Goal: Task Accomplishment & Management: Manage account settings

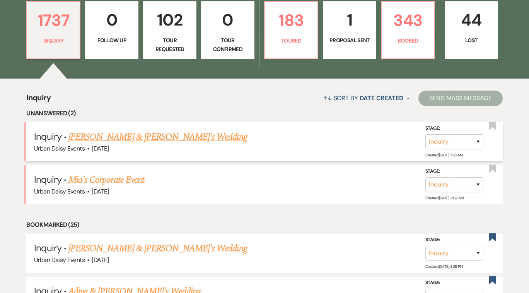
click at [157, 135] on link "[PERSON_NAME] & [PERSON_NAME]'s Wedding" at bounding box center [157, 137] width 179 height 14
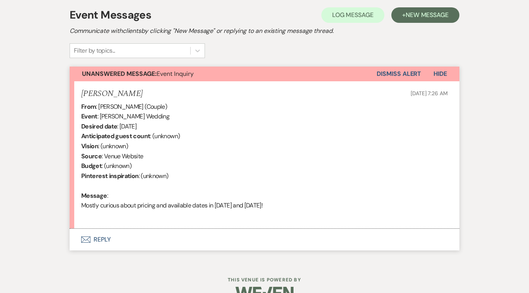
scroll to position [239, 0]
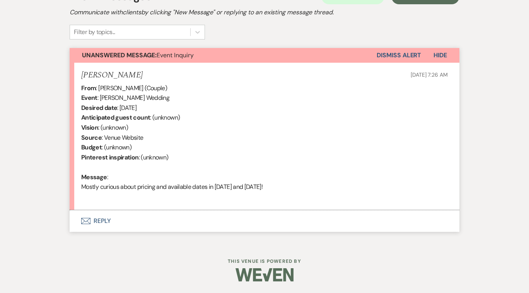
select select "5"
click at [104, 218] on button "Envelope Reply" at bounding box center [265, 221] width 390 height 22
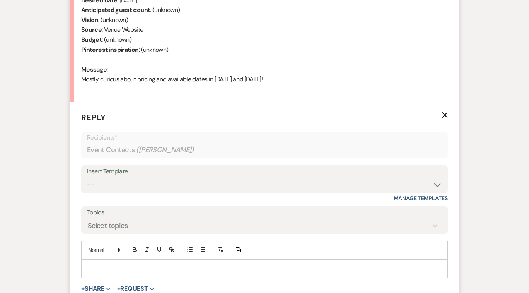
scroll to position [383, 0]
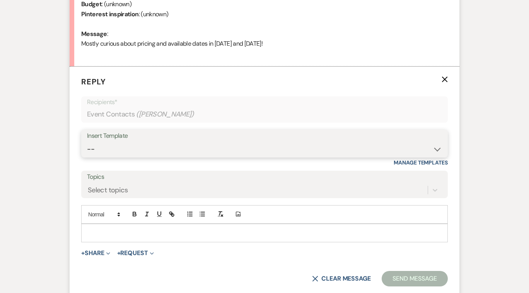
click at [436, 150] on select "-- Payment Past Due Rental Agreement and First Payment Urban Daisy Initial Resp…" at bounding box center [264, 149] width 355 height 15
select select "1243"
click at [87, 142] on select "-- Payment Past Due Rental Agreement and First Payment Urban Daisy Initial Resp…" at bounding box center [264, 149] width 355 height 15
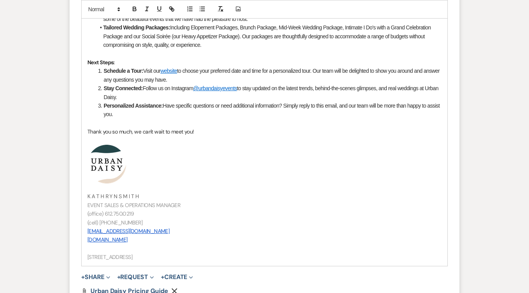
scroll to position [822, 0]
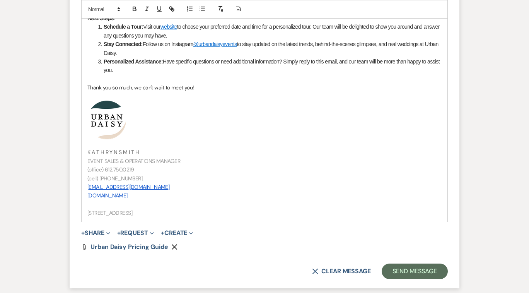
drag, startPoint x: 139, startPoint y: 168, endPoint x: 88, endPoint y: 150, distance: 54.1
click at [88, 150] on div "Hi [PERSON_NAME]! Congratulations on your upcoming celebration, and thank you f…" at bounding box center [265, 3] width 366 height 438
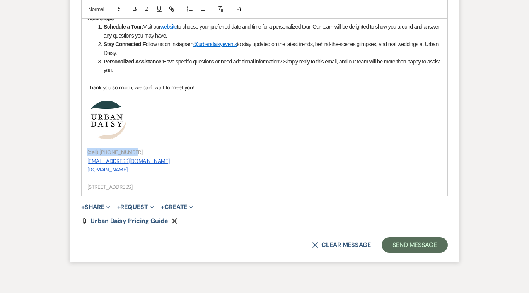
drag, startPoint x: 130, startPoint y: 151, endPoint x: 83, endPoint y: 151, distance: 47.2
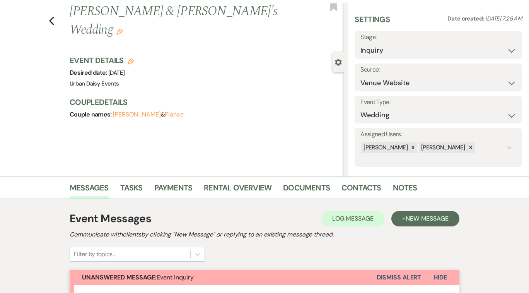
scroll to position [0, 0]
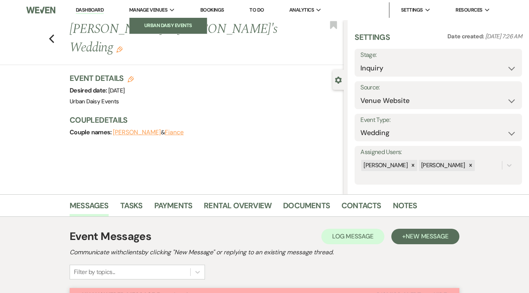
click at [170, 24] on li "Urban Daisy Events" at bounding box center [168, 26] width 70 height 8
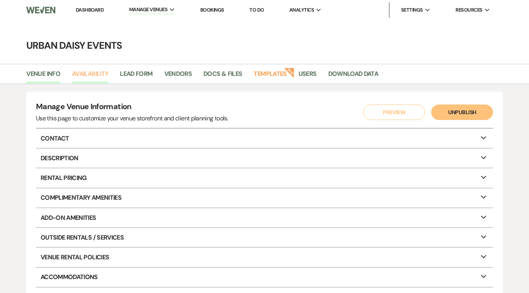
click at [97, 70] on link "Availability" at bounding box center [90, 76] width 36 height 15
select select "2"
select select "2026"
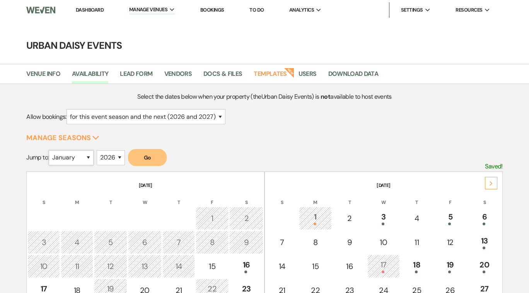
click at [90, 157] on select "January February March April May June July August September October November De…" at bounding box center [71, 157] width 45 height 15
select select "8"
click at [51, 150] on select "January February March April May June July August September October November De…" at bounding box center [71, 157] width 45 height 15
click at [159, 156] on button "Go" at bounding box center [147, 157] width 39 height 17
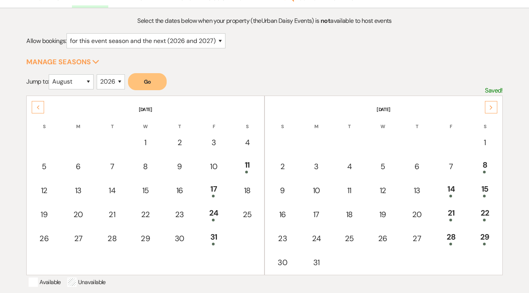
scroll to position [93, 0]
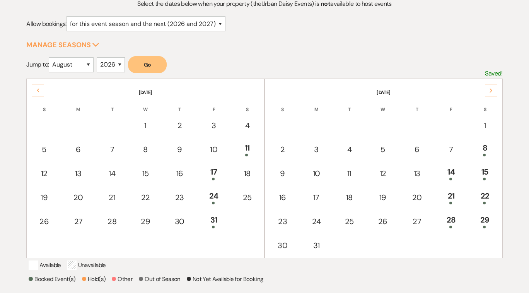
click at [490, 88] on use at bounding box center [491, 90] width 3 height 4
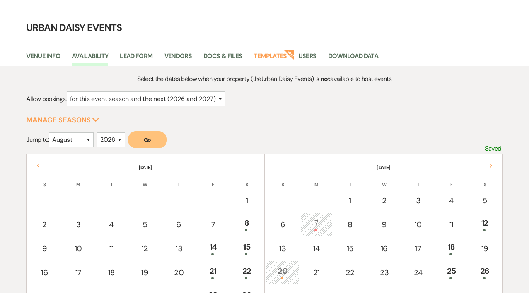
scroll to position [0, 0]
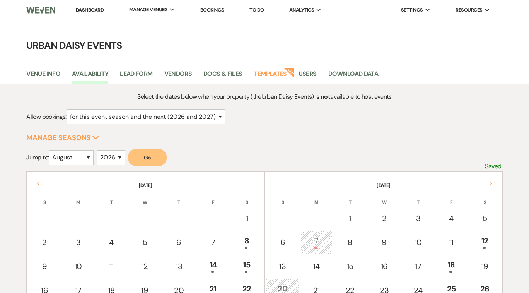
click at [97, 9] on link "Dashboard" at bounding box center [90, 10] width 28 height 7
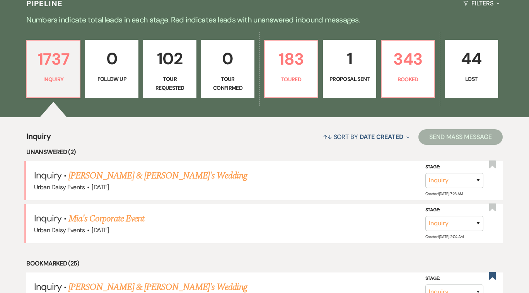
scroll to position [204, 0]
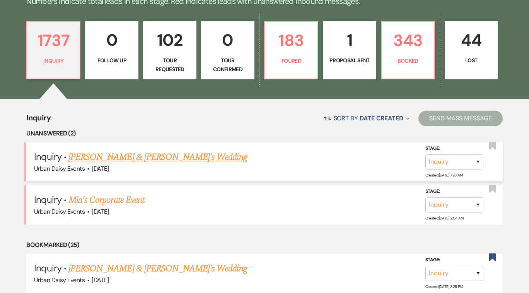
click at [113, 157] on link "[PERSON_NAME] & [PERSON_NAME]'s Wedding" at bounding box center [157, 157] width 179 height 14
select select "5"
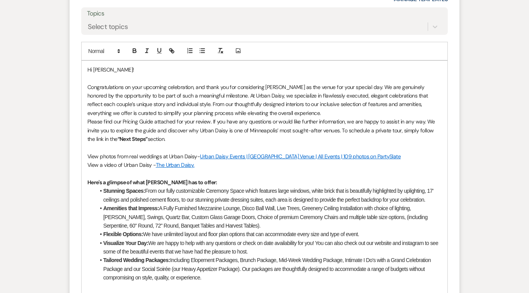
scroll to position [548, 0]
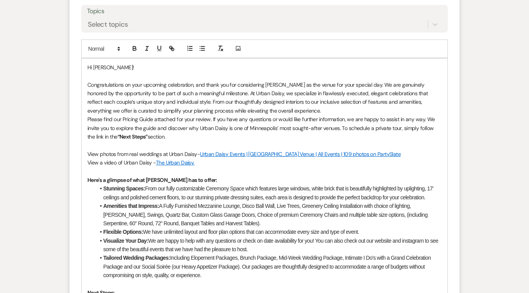
click at [176, 134] on p "Please find our Pricing Guide attached for your review. If you have any questio…" at bounding box center [264, 128] width 354 height 26
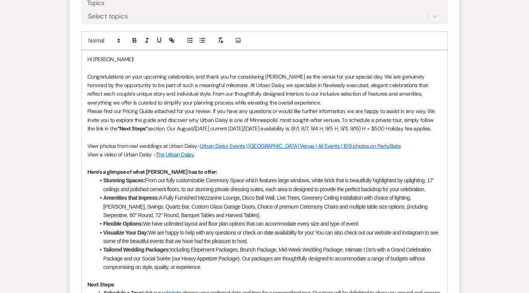
scroll to position [557, 0]
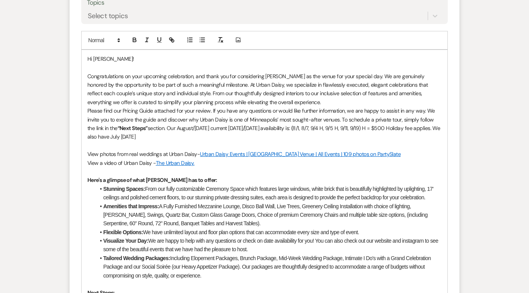
click at [147, 136] on p "Please find our Pricing Guide attached for your review. If you have any questio…" at bounding box center [264, 123] width 354 height 35
click at [176, 135] on p "Please find our Pricing Guide attached for your review. If you have any questio…" at bounding box center [264, 123] width 354 height 35
click at [148, 136] on p "Please find our Pricing Guide attached for your review. If you have any questio…" at bounding box center [264, 123] width 354 height 35
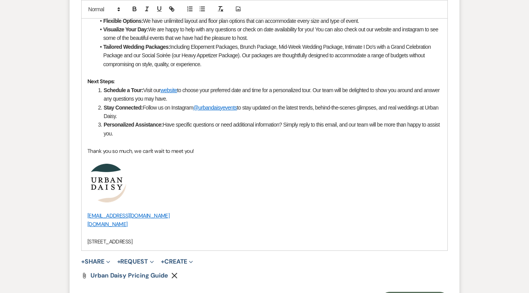
scroll to position [862, 0]
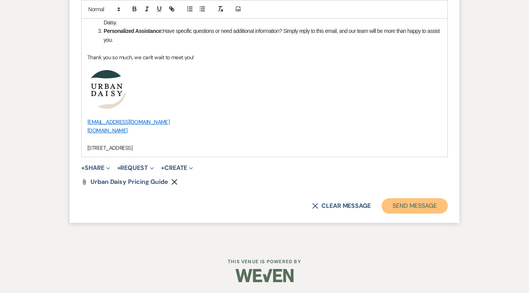
click at [399, 205] on button "Send Message" at bounding box center [415, 205] width 66 height 15
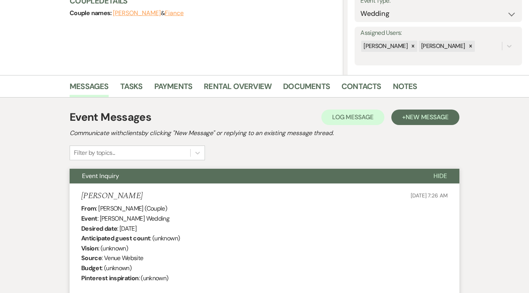
scroll to position [0, 0]
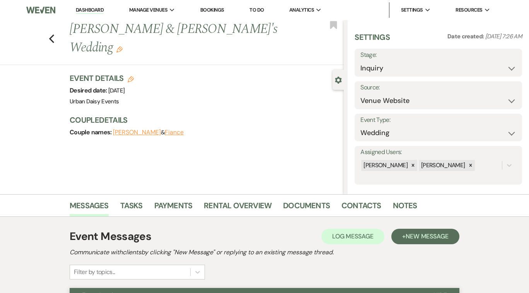
click at [101, 8] on link "Dashboard" at bounding box center [90, 10] width 28 height 7
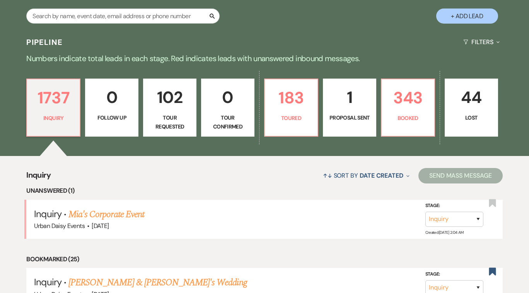
scroll to position [148, 0]
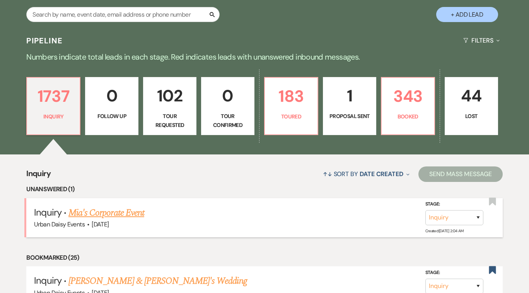
click at [98, 214] on link "Mia's Corporate Event" at bounding box center [106, 213] width 76 height 14
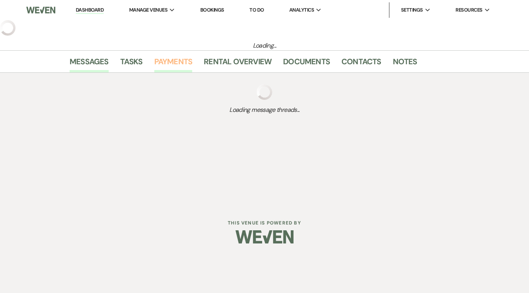
select select "5"
select select "9"
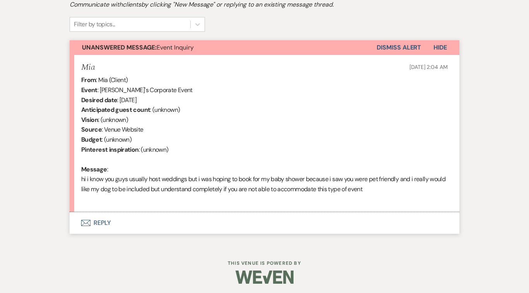
scroll to position [249, 0]
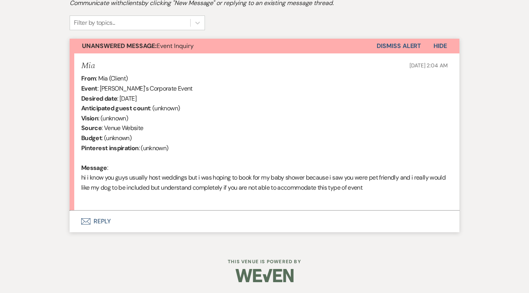
click at [100, 223] on button "Envelope Reply" at bounding box center [265, 221] width 390 height 22
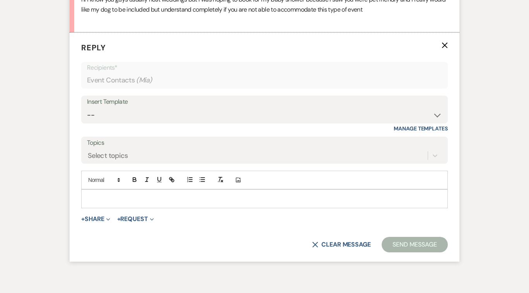
scroll to position [433, 0]
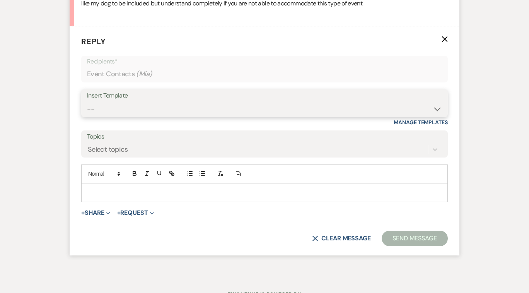
click at [436, 108] on select "-- Payment Past Due Rental Agreement and First Payment Urban Daisy Initial Resp…" at bounding box center [264, 108] width 355 height 15
select select "1888"
click at [87, 101] on select "-- Payment Past Due Rental Agreement and First Payment Urban Daisy Initial Resp…" at bounding box center [264, 108] width 355 height 15
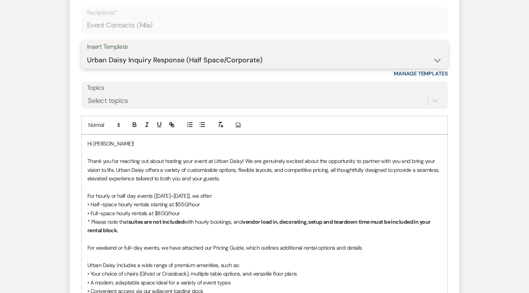
scroll to position [495, 0]
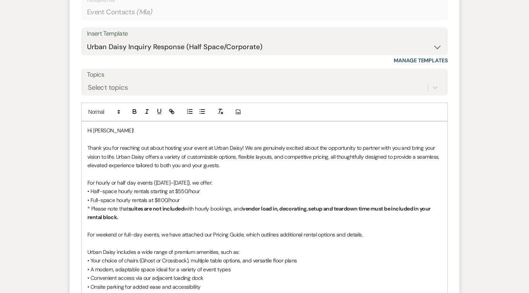
click at [207, 148] on p "Thank you for reaching out about hosting your event at Urban Daisy! We are genu…" at bounding box center [264, 156] width 354 height 26
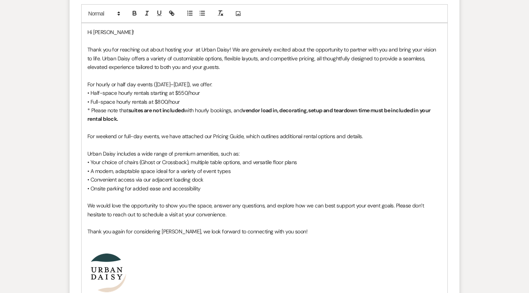
scroll to position [590, 0]
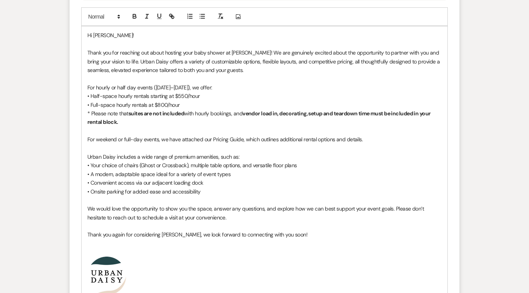
click at [258, 52] on p "Thank you for reaching out about hosting your baby shower at [PERSON_NAME]! We …" at bounding box center [264, 61] width 354 height 26
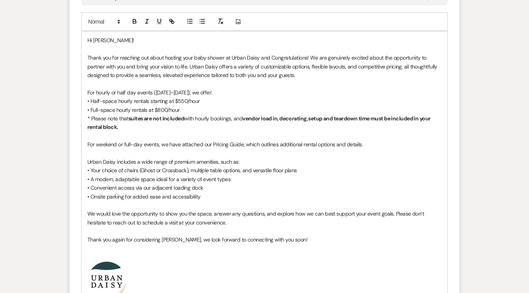
scroll to position [585, 0]
drag, startPoint x: 363, startPoint y: 143, endPoint x: 201, endPoint y: 148, distance: 162.9
click at [201, 148] on div "Hi [PERSON_NAME]! Thank you for reaching out about hosting your baby shower at …" at bounding box center [265, 167] width 366 height 273
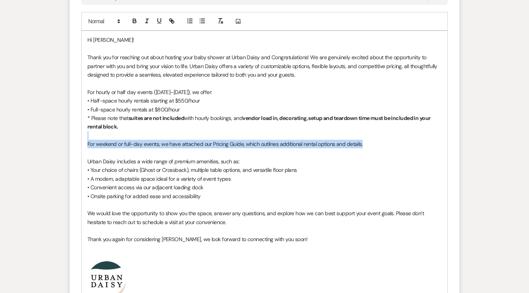
drag, startPoint x: 363, startPoint y: 142, endPoint x: 238, endPoint y: 134, distance: 124.7
click at [238, 134] on div "Hi [PERSON_NAME]! Thank you for reaching out about hosting your baby shower at …" at bounding box center [265, 167] width 366 height 273
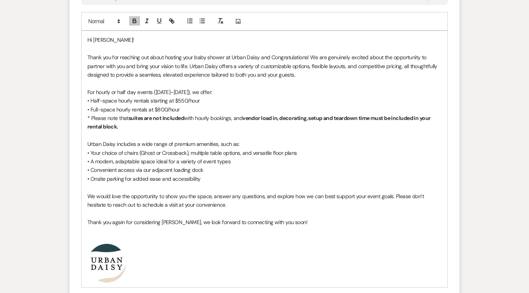
click at [133, 134] on p at bounding box center [264, 135] width 354 height 9
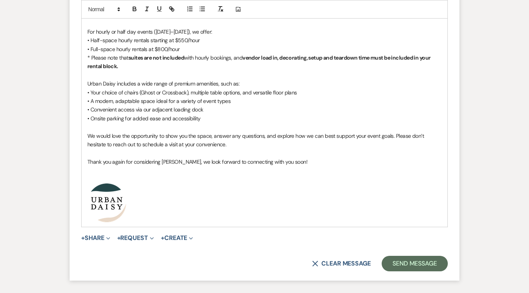
scroll to position [647, 0]
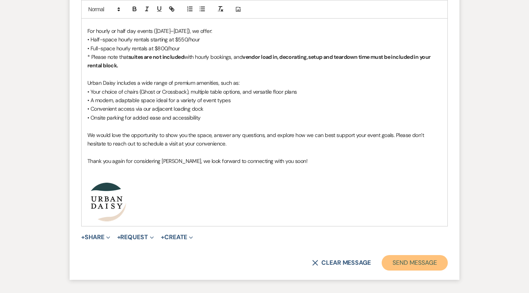
click at [413, 260] on button "Send Message" at bounding box center [415, 262] width 66 height 15
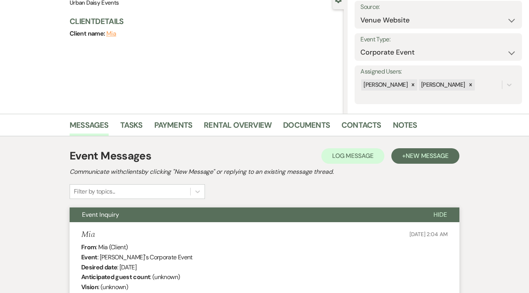
scroll to position [0, 0]
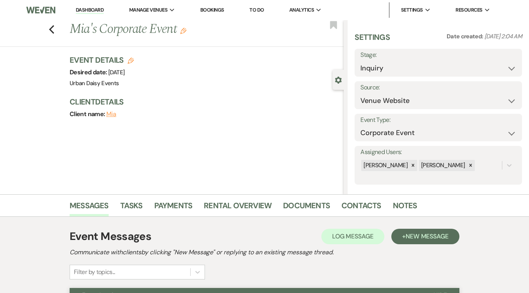
click at [96, 9] on link "Dashboard" at bounding box center [90, 10] width 28 height 7
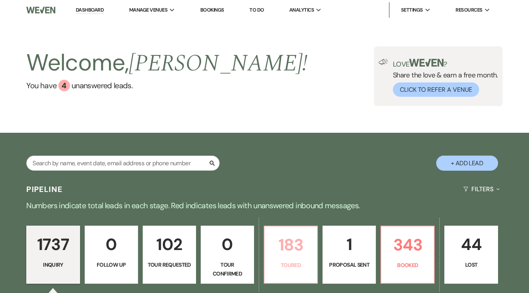
click at [293, 244] on p "183" at bounding box center [290, 245] width 43 height 26
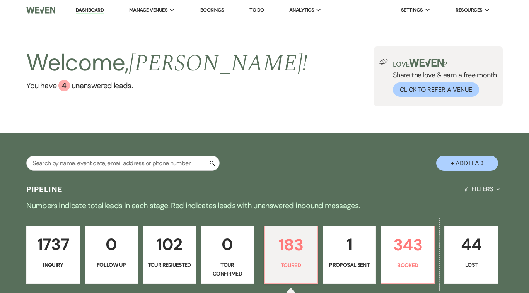
select select "5"
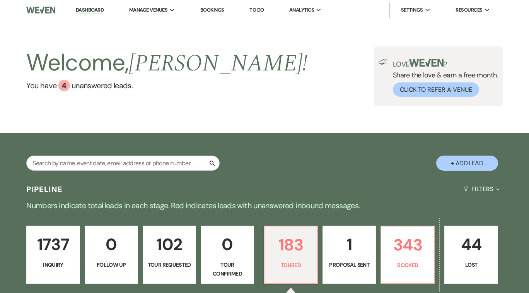
select select "5"
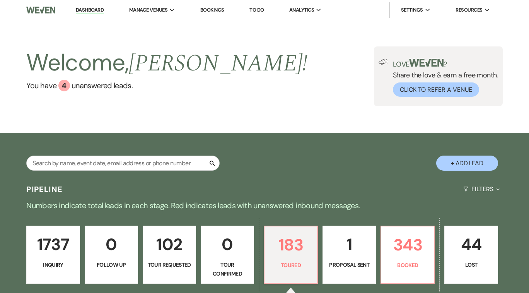
select select "5"
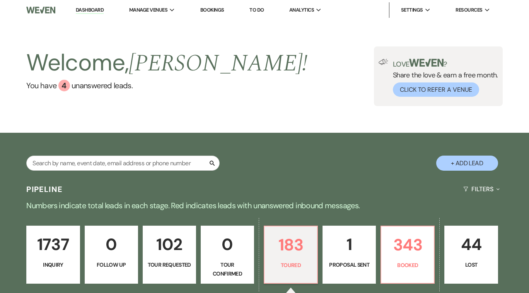
select select "5"
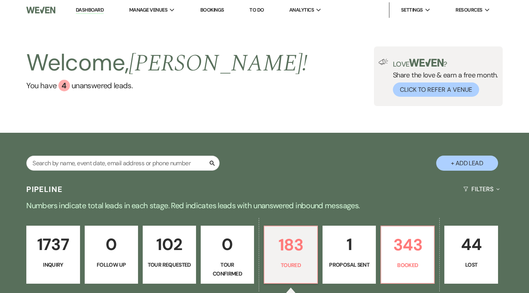
select select "5"
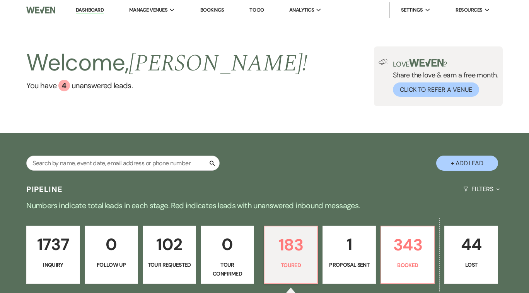
select select "5"
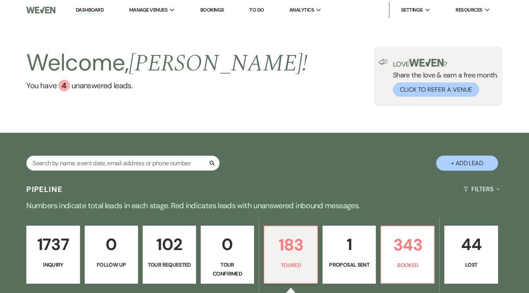
select select "5"
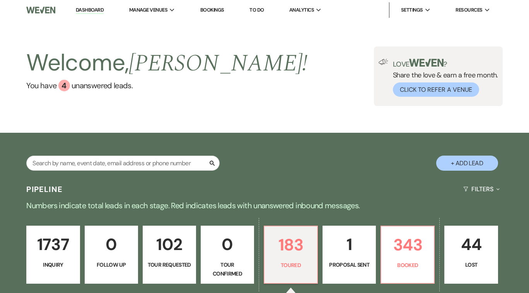
select select "5"
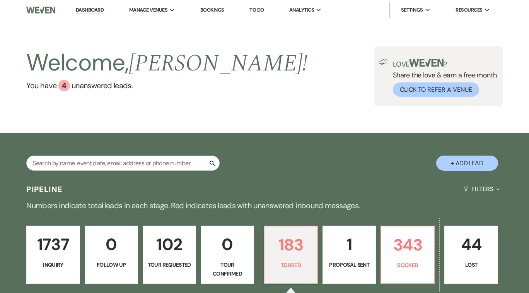
select select "5"
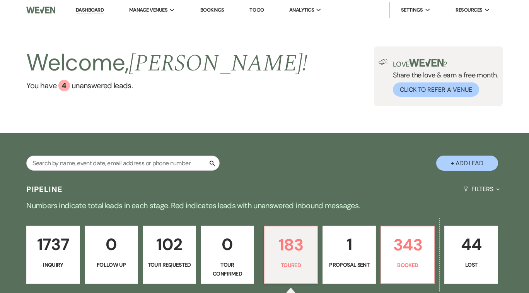
select select "5"
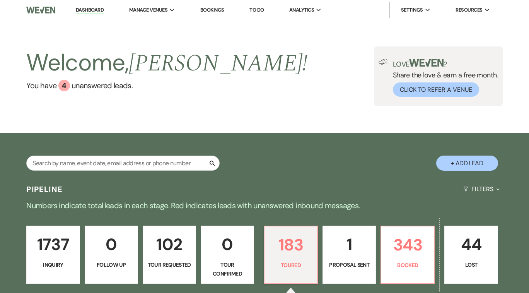
select select "5"
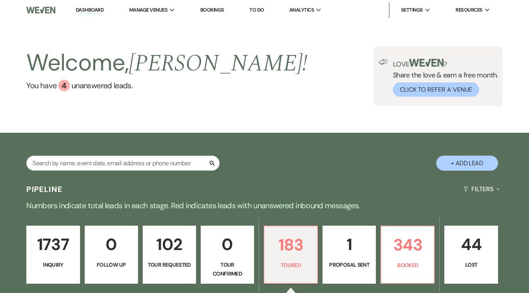
select select "5"
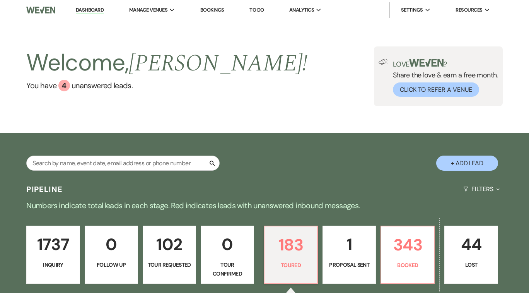
select select "5"
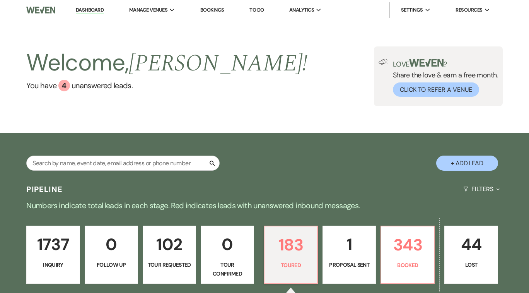
select select "5"
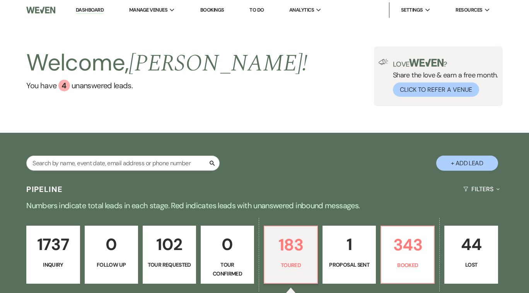
select select "5"
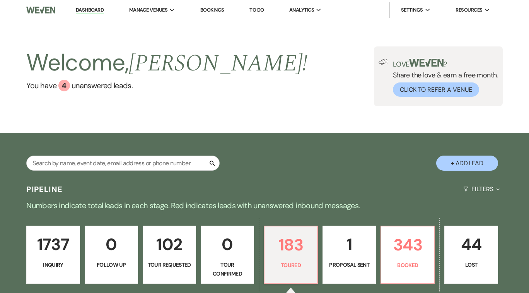
select select "5"
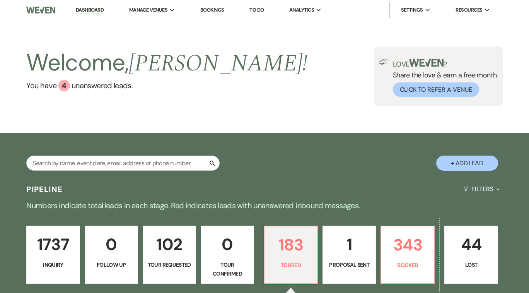
select select "5"
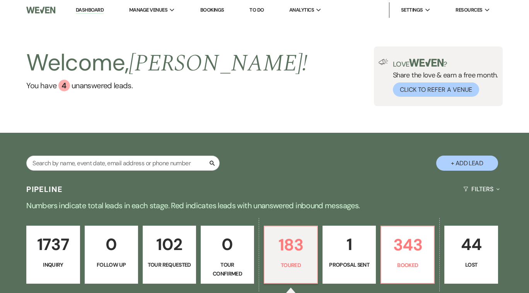
select select "5"
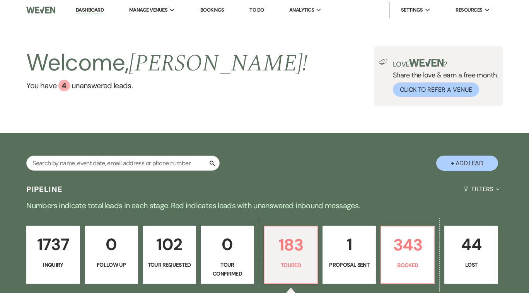
select select "5"
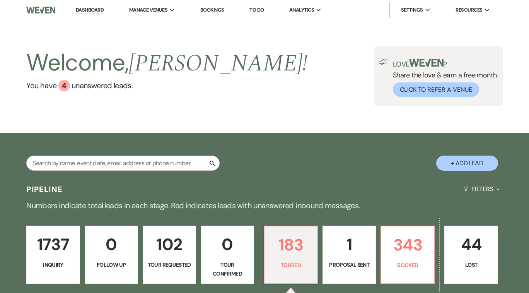
select select "5"
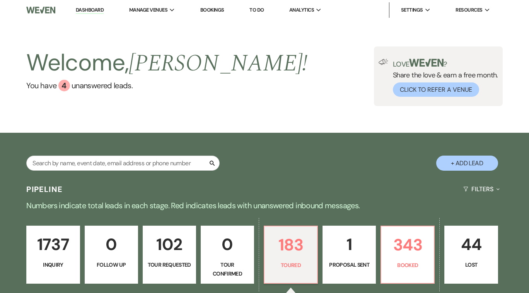
select select "5"
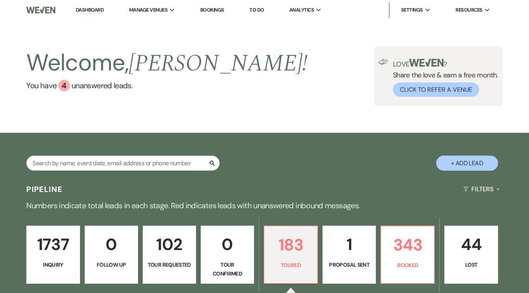
select select "5"
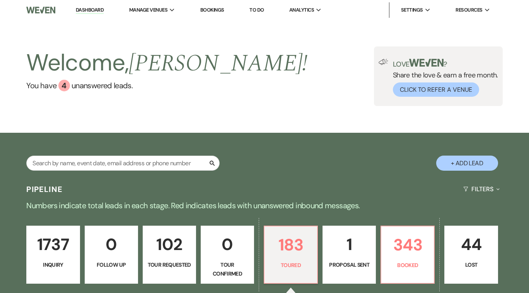
select select "5"
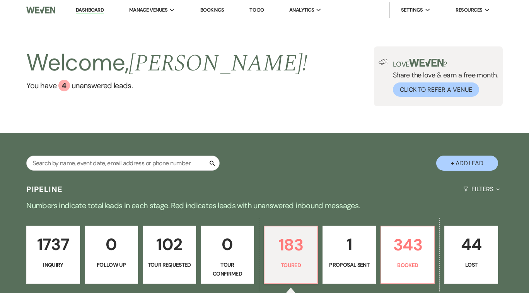
select select "5"
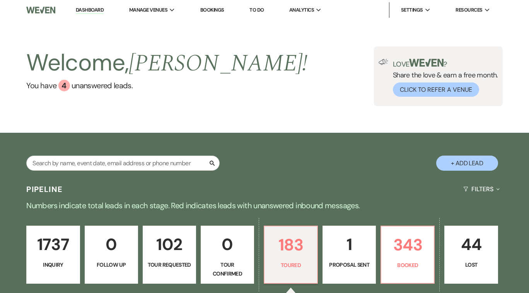
select select "5"
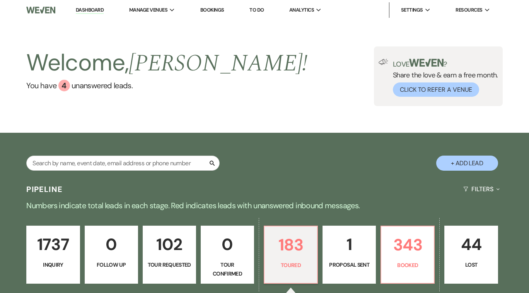
select select "5"
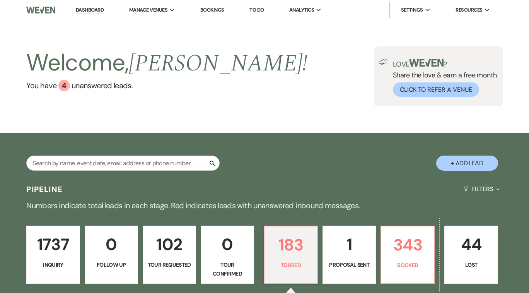
select select "5"
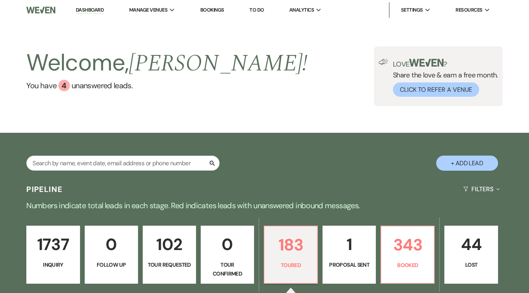
select select "5"
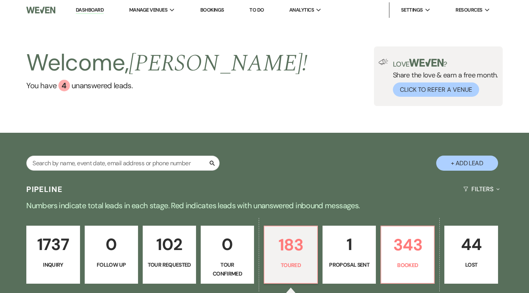
select select "5"
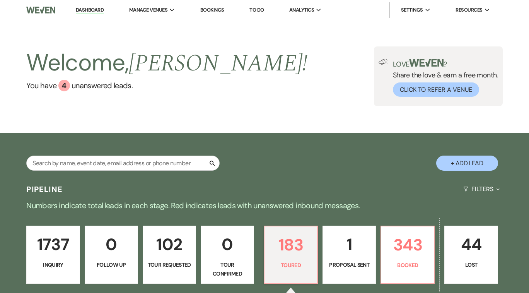
select select "5"
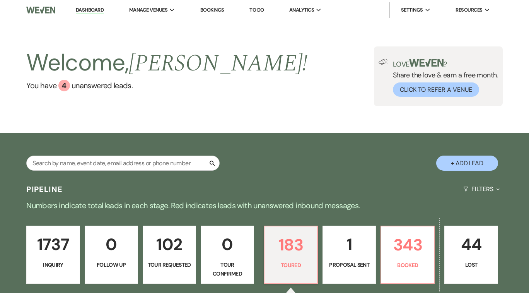
select select "5"
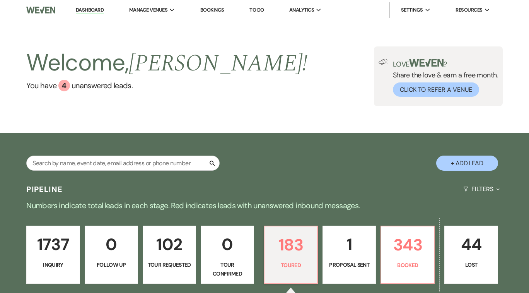
select select "5"
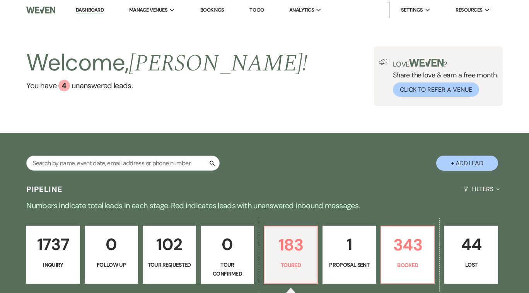
select select "5"
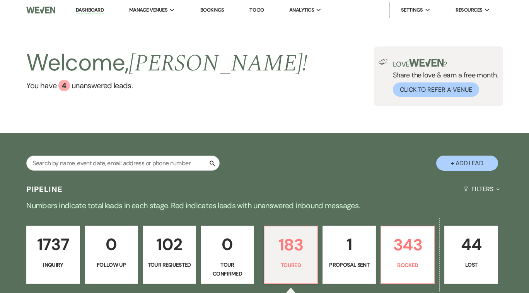
select select "5"
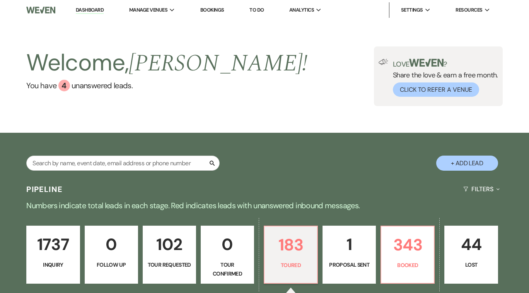
select select "5"
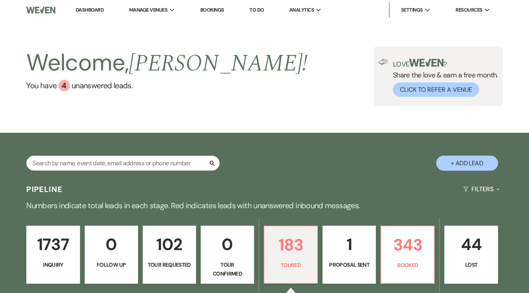
select select "5"
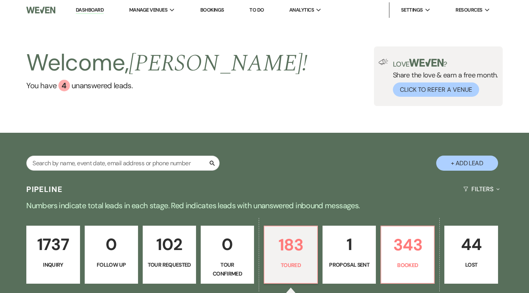
select select "5"
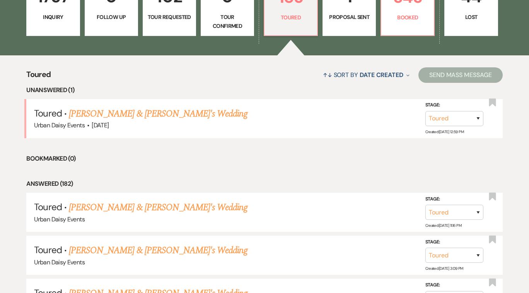
scroll to position [254, 0]
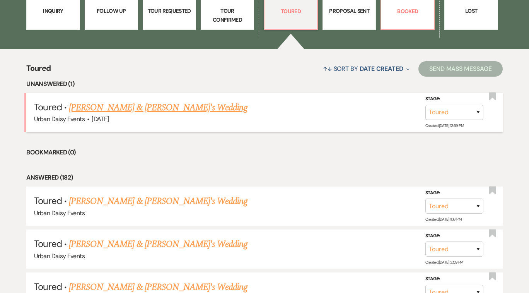
click at [170, 105] on link "[PERSON_NAME] & [PERSON_NAME]'s Wedding" at bounding box center [158, 108] width 179 height 14
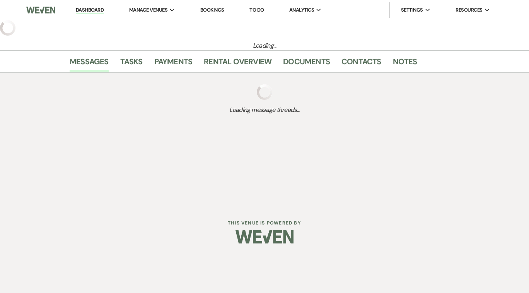
select select "5"
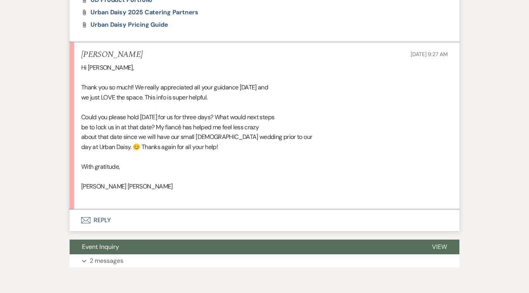
scroll to position [686, 0]
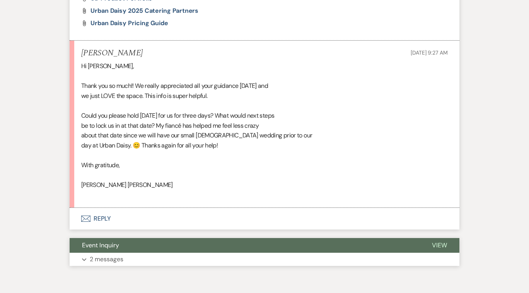
click at [442, 242] on span "View" at bounding box center [439, 245] width 15 height 8
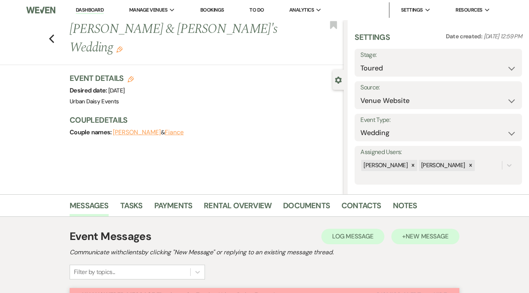
scroll to position [1, 0]
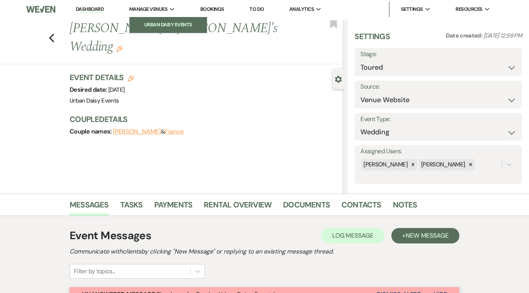
click at [164, 24] on li "Urban Daisy Events" at bounding box center [168, 25] width 70 height 8
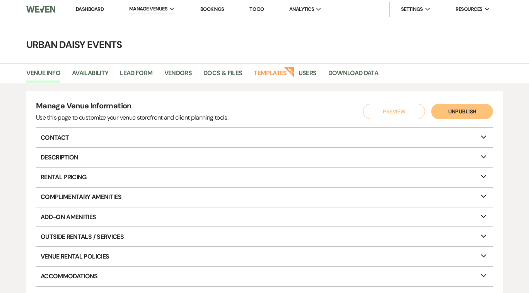
select select "5"
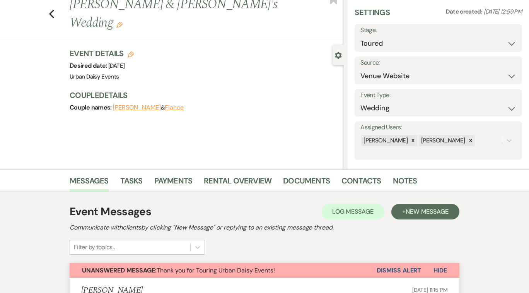
scroll to position [25, 0]
click at [130, 54] on icon "Edit" at bounding box center [131, 54] width 6 height 6
select select "635"
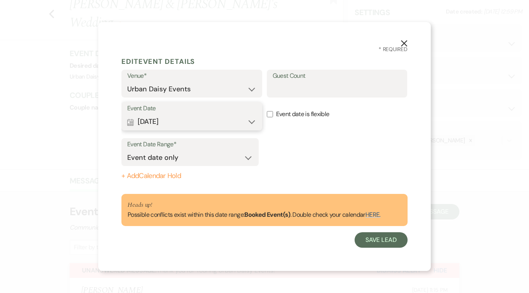
click at [253, 123] on button "Calendar [DATE] Expand" at bounding box center [191, 121] width 129 height 15
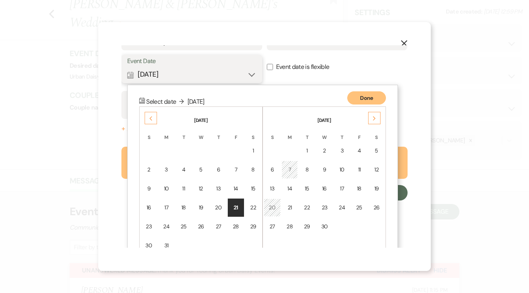
scroll to position [66, 0]
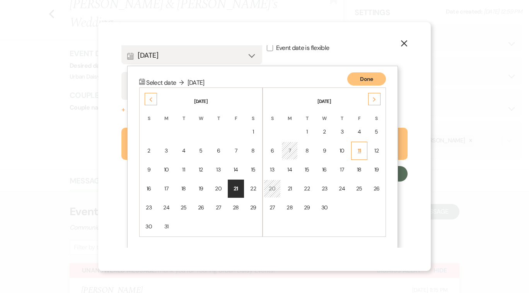
click at [360, 151] on div "11" at bounding box center [359, 151] width 7 height 8
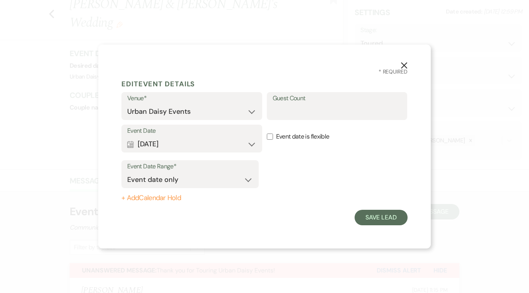
scroll to position [0, 0]
click at [137, 198] on button "+ Add Calendar Hold" at bounding box center [189, 198] width 137 height 8
select select "false"
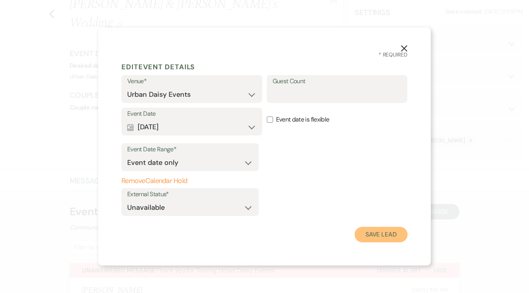
click at [385, 230] on button "Save Lead" at bounding box center [381, 234] width 53 height 15
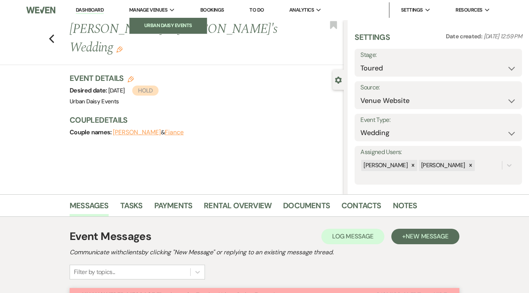
click at [170, 25] on li "Urban Daisy Events" at bounding box center [168, 26] width 70 height 8
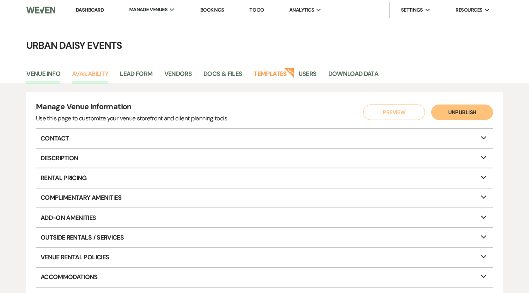
click at [91, 74] on link "Availability" at bounding box center [90, 76] width 36 height 15
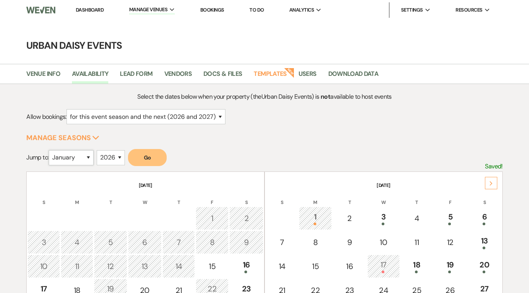
click at [92, 156] on select "January February March April May June July August September October November De…" at bounding box center [71, 157] width 45 height 15
click at [51, 150] on select "January February March April May June July August September October November De…" at bounding box center [71, 157] width 45 height 15
click at [151, 161] on button "Go" at bounding box center [147, 157] width 39 height 17
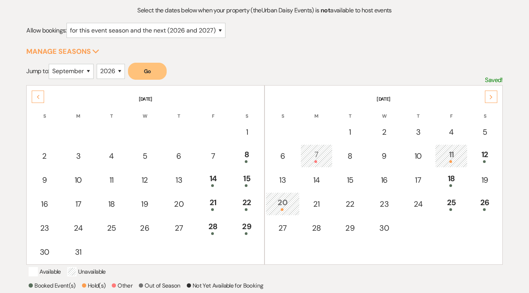
scroll to position [89, 0]
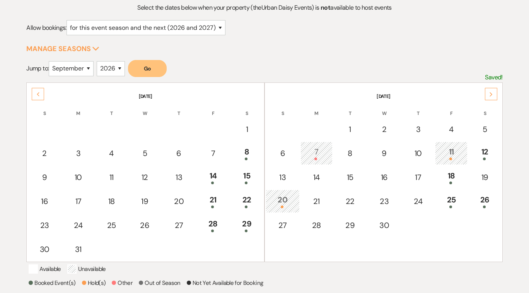
click at [449, 156] on div "11" at bounding box center [451, 153] width 24 height 14
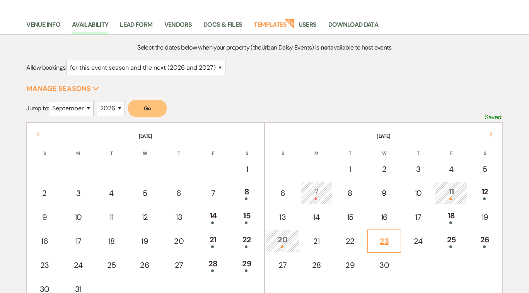
scroll to position [0, 0]
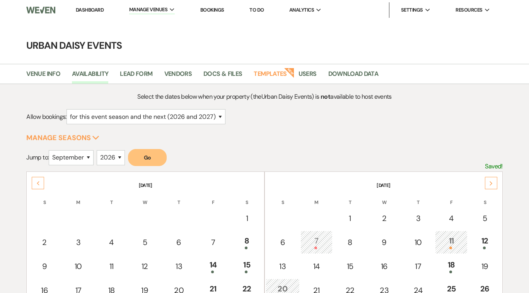
click at [87, 11] on link "Dashboard" at bounding box center [90, 10] width 28 height 7
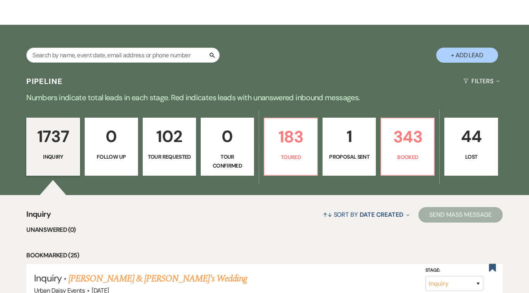
scroll to position [122, 0]
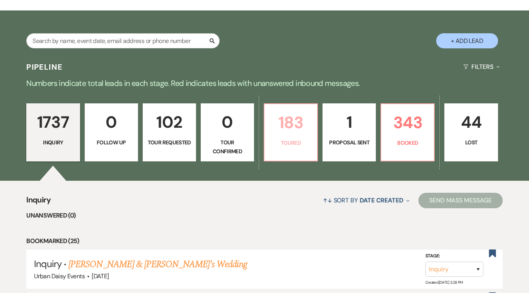
click at [294, 138] on link "183 Toured" at bounding box center [291, 132] width 54 height 58
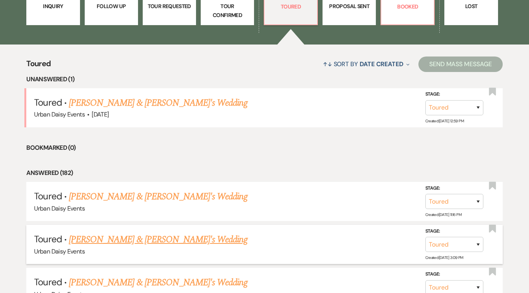
scroll to position [251, 0]
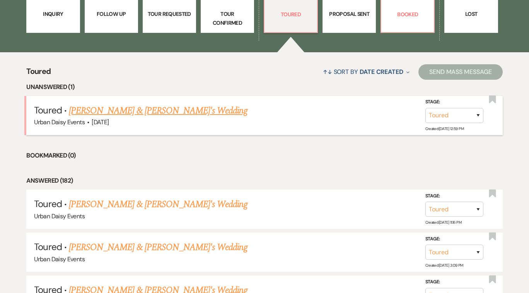
click at [186, 108] on link "[PERSON_NAME] & [PERSON_NAME]'s Wedding" at bounding box center [158, 111] width 179 height 14
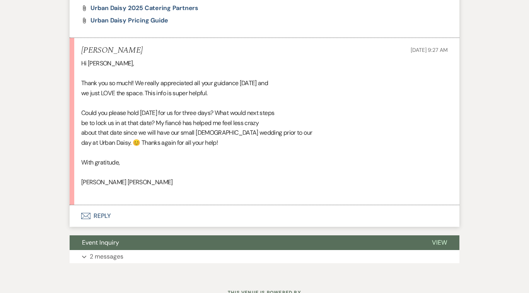
scroll to position [720, 0]
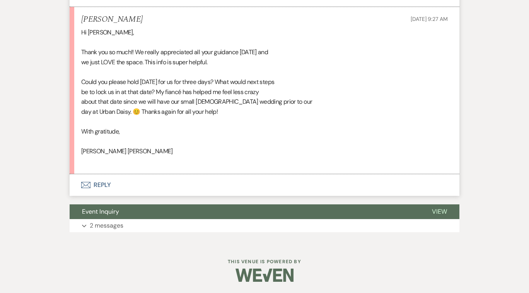
click at [104, 183] on button "Envelope Reply" at bounding box center [265, 185] width 390 height 22
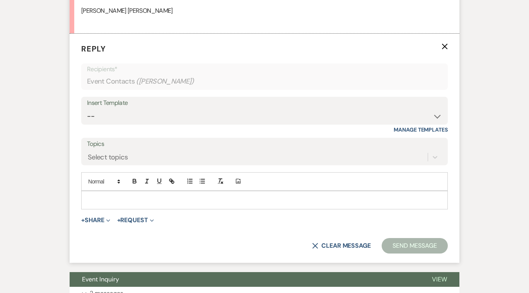
scroll to position [862, 0]
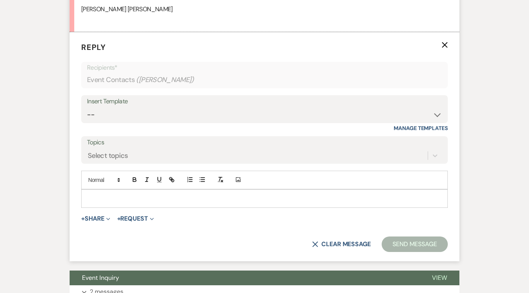
click at [117, 196] on p at bounding box center [264, 198] width 354 height 9
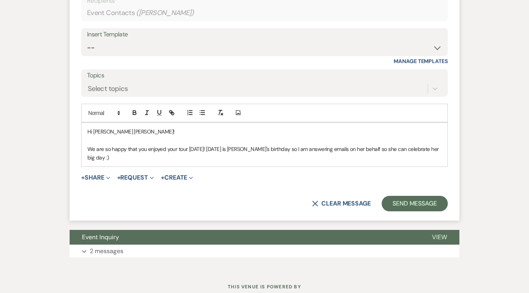
scroll to position [929, 0]
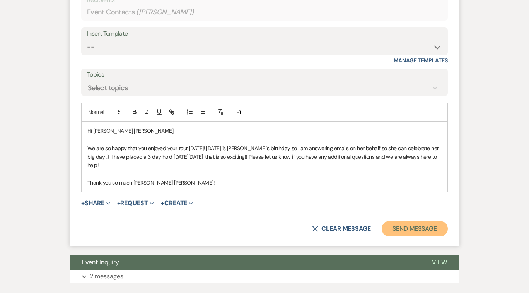
click at [421, 225] on button "Send Message" at bounding box center [415, 228] width 66 height 15
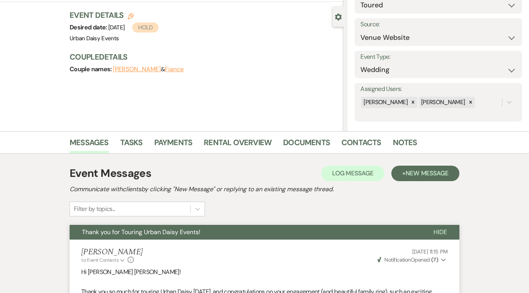
scroll to position [0, 0]
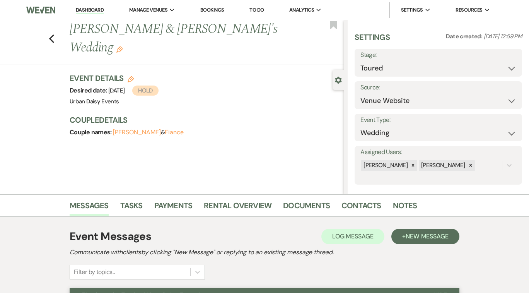
click at [87, 7] on link "Dashboard" at bounding box center [90, 10] width 28 height 7
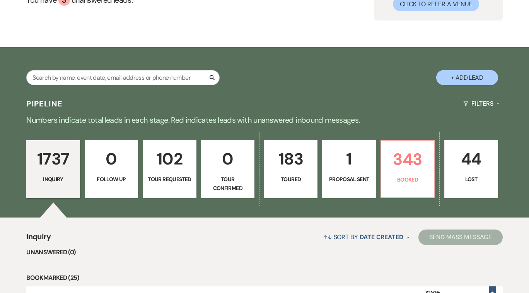
scroll to position [135, 0]
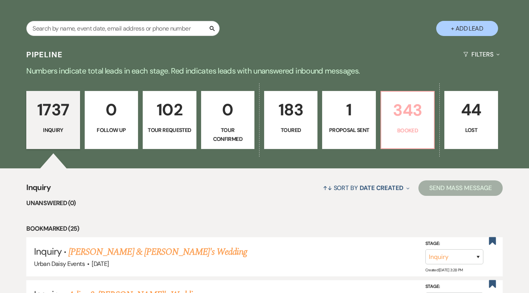
click at [410, 120] on p "343" at bounding box center [407, 110] width 43 height 26
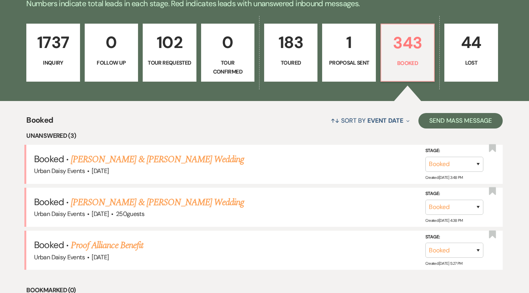
scroll to position [202, 0]
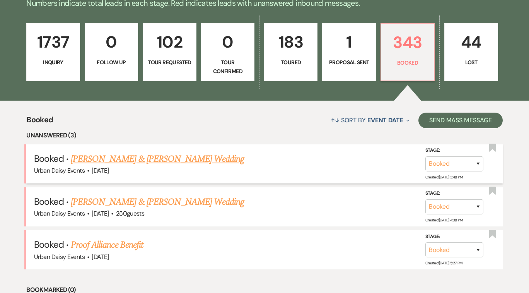
click at [185, 157] on link "[PERSON_NAME] & [PERSON_NAME] Wedding" at bounding box center [157, 159] width 173 height 14
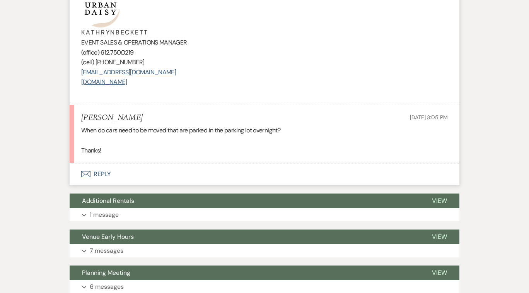
scroll to position [2984, 0]
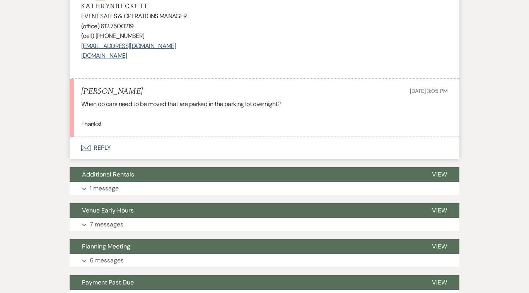
click at [102, 155] on button "Envelope Reply" at bounding box center [265, 148] width 390 height 22
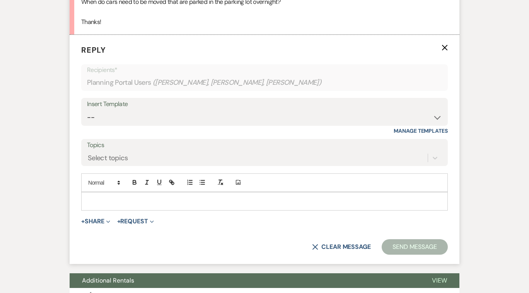
scroll to position [3097, 0]
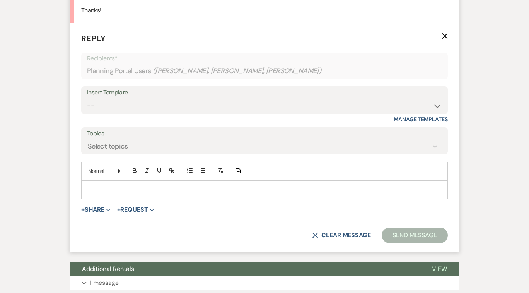
click at [94, 194] on p at bounding box center [264, 189] width 354 height 9
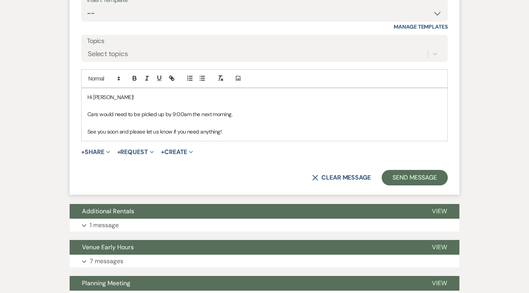
scroll to position [3144, 0]
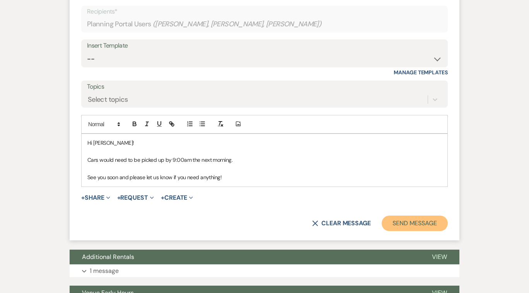
click at [406, 231] on button "Send Message" at bounding box center [415, 222] width 66 height 15
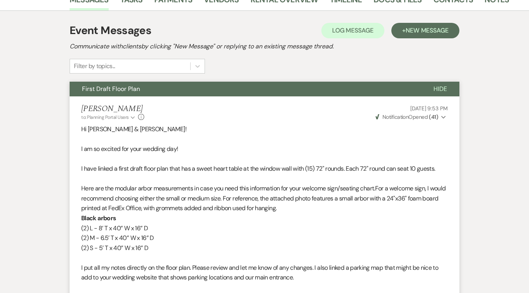
scroll to position [0, 0]
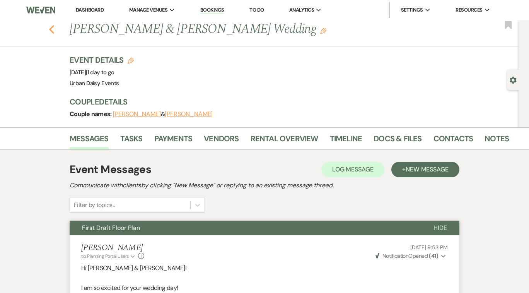
click at [51, 30] on use "button" at bounding box center [51, 29] width 5 height 9
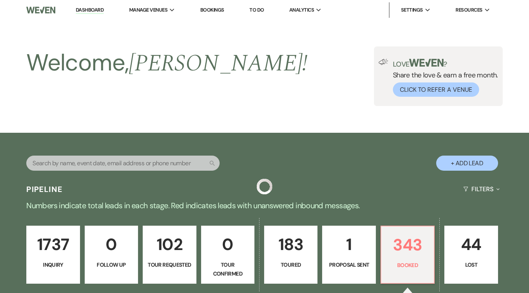
scroll to position [202, 0]
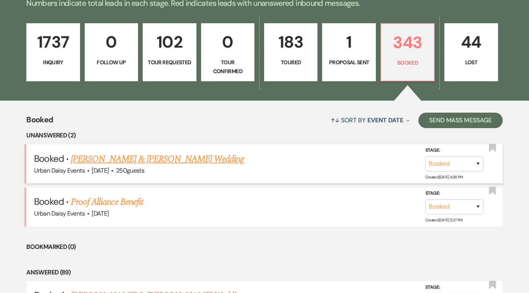
click at [142, 160] on link "[PERSON_NAME] & [PERSON_NAME] Wedding" at bounding box center [157, 159] width 173 height 14
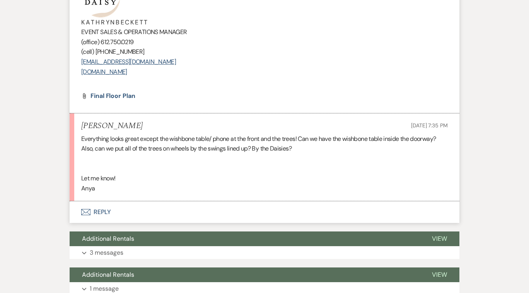
scroll to position [1764, 0]
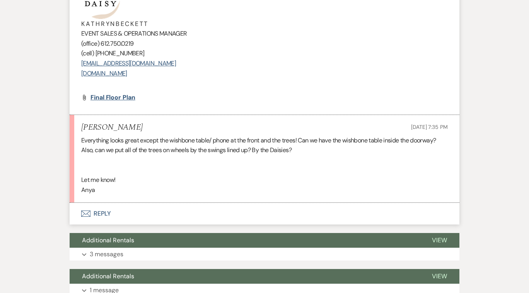
click at [114, 96] on span "final floor plan" at bounding box center [112, 97] width 45 height 8
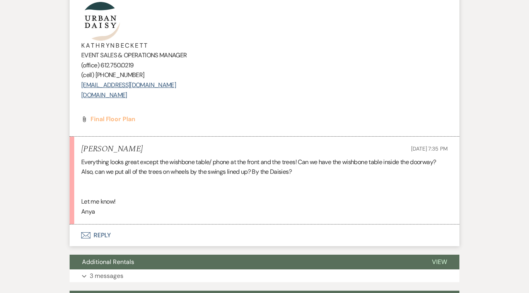
scroll to position [1761, 0]
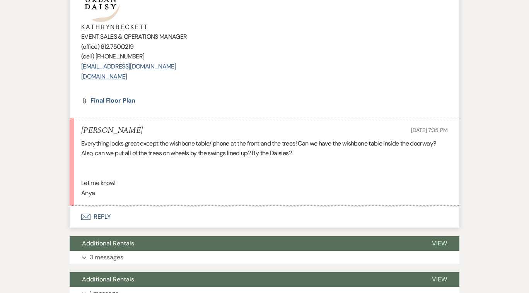
click at [99, 215] on button "Envelope Reply" at bounding box center [265, 217] width 390 height 22
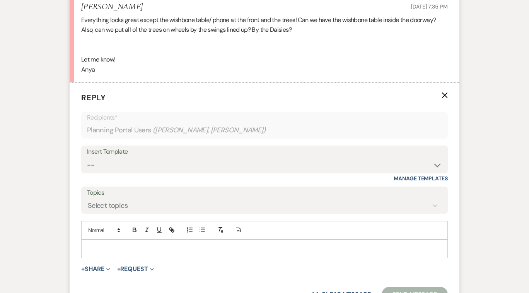
scroll to position [1934, 0]
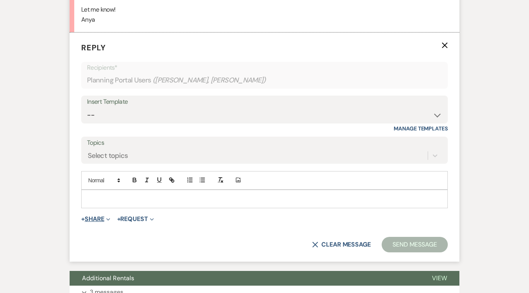
click at [109, 217] on icon "Expand" at bounding box center [108, 219] width 4 height 4
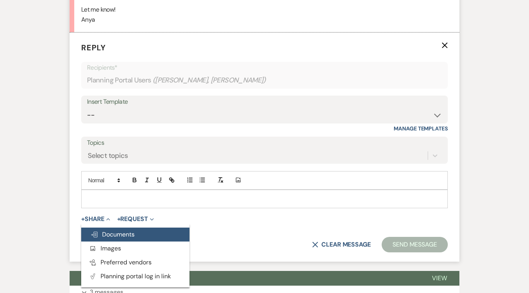
click at [109, 234] on span "Doc Upload Documents" at bounding box center [112, 234] width 44 height 8
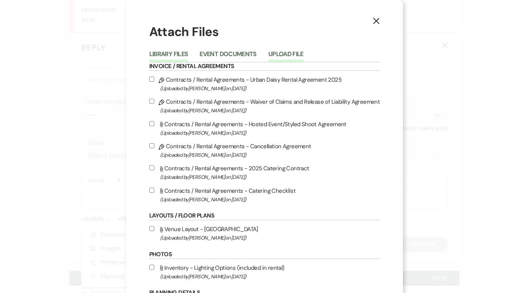
click at [287, 56] on button "Upload File" at bounding box center [285, 56] width 35 height 11
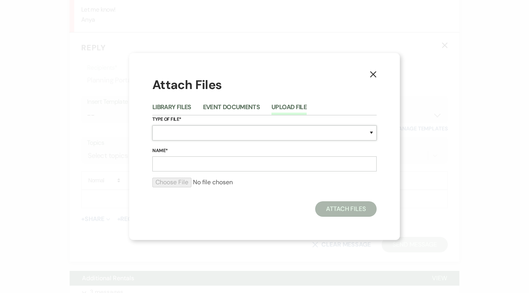
click at [371, 131] on select "Special Event Insurance Vendor Certificate of Insurance Contracts / Rental Agre…" at bounding box center [264, 132] width 224 height 15
click at [152, 125] on select "Special Event Insurance Vendor Certificate of Insurance Contracts / Rental Agre…" at bounding box center [264, 132] width 224 height 15
click at [258, 166] on input "Name*" at bounding box center [264, 163] width 224 height 15
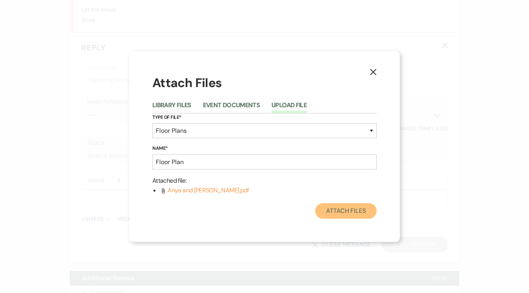
click at [347, 211] on button "Attach Files" at bounding box center [345, 210] width 61 height 15
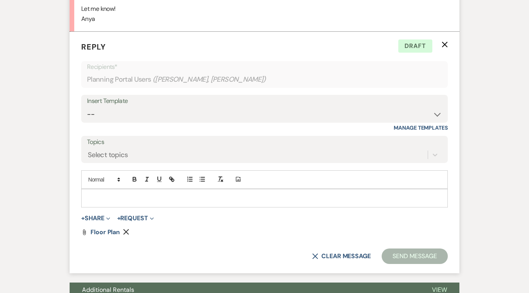
scroll to position [1947, 0]
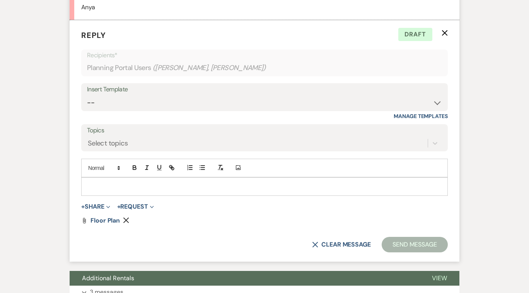
click at [118, 183] on p at bounding box center [264, 186] width 354 height 9
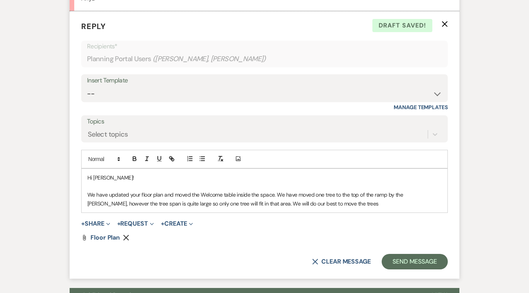
scroll to position [1957, 0]
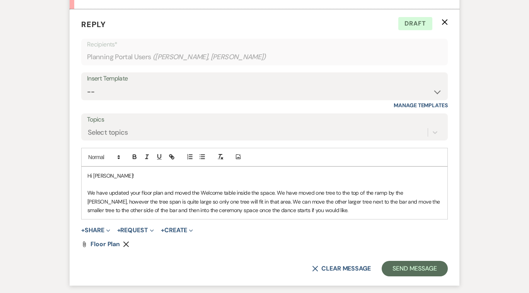
click at [323, 192] on p "We have updated your floor plan and moved the Welcome table inside the space. W…" at bounding box center [264, 201] width 354 height 26
click at [362, 192] on p "We have updated your floor plan and moved the Welcome table inside the space. W…" at bounding box center [264, 201] width 354 height 26
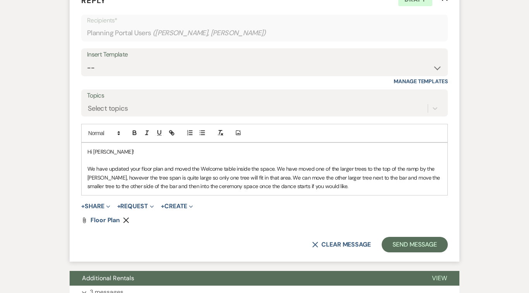
scroll to position [1982, 0]
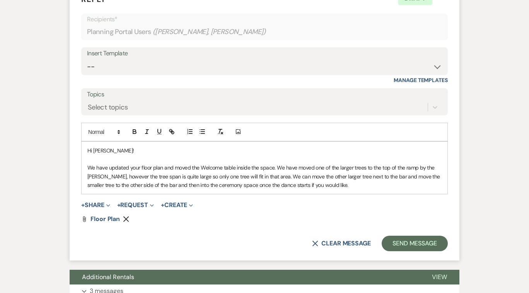
click at [272, 176] on p "We have updated your floor plan and moved the Welcome table inside the space. W…" at bounding box center [264, 176] width 354 height 26
click at [343, 185] on p "We have updated your floor plan and moved the Welcome table inside the space. W…" at bounding box center [264, 176] width 354 height 26
click at [88, 167] on p "We have updated your floor plan and moved the Welcome table inside the space. W…" at bounding box center [264, 176] width 354 height 26
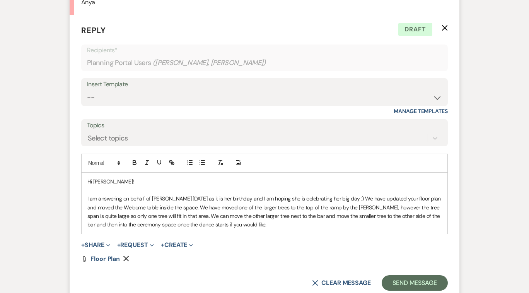
scroll to position [1952, 0]
click at [117, 206] on p "I am answering on behalf of [PERSON_NAME] [DATE] as it is her birthday and I am…" at bounding box center [264, 211] width 354 height 35
click at [179, 263] on form "Reply X Saving draft... Recipients* Planning Portal Users ( [PERSON_NAME], [PER…" at bounding box center [265, 157] width 390 height 285
click at [244, 224] on p "I am answering on behalf of [PERSON_NAME] [DATE] as it is her birthday and I am…" at bounding box center [264, 211] width 354 height 35
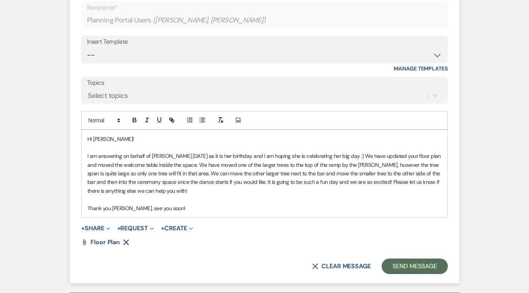
scroll to position [1997, 0]
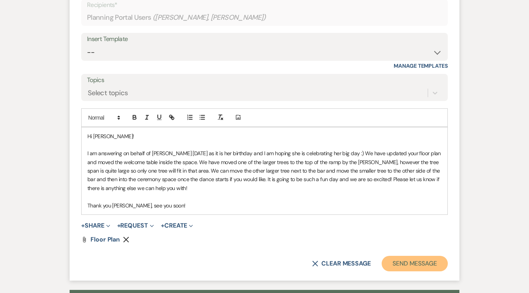
click at [401, 264] on button "Send Message" at bounding box center [415, 263] width 66 height 15
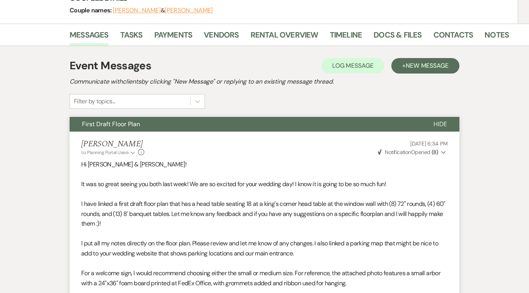
scroll to position [0, 0]
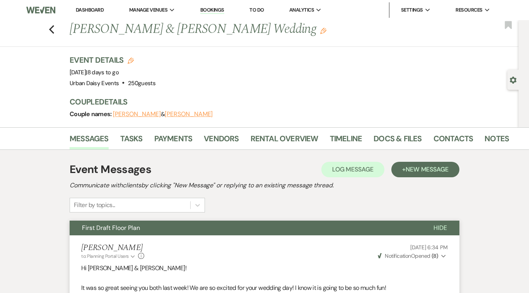
click at [85, 8] on link "Dashboard" at bounding box center [90, 10] width 28 height 7
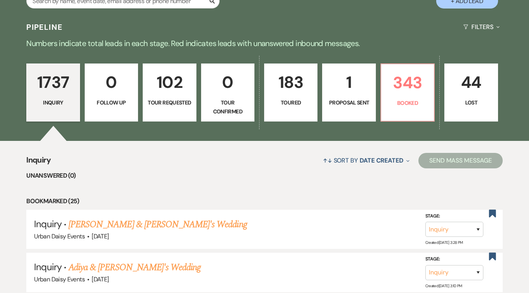
scroll to position [41, 0]
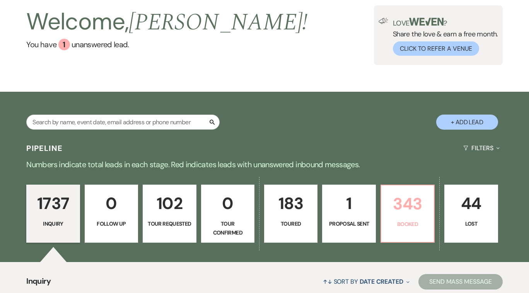
click at [400, 203] on p "343" at bounding box center [407, 204] width 43 height 26
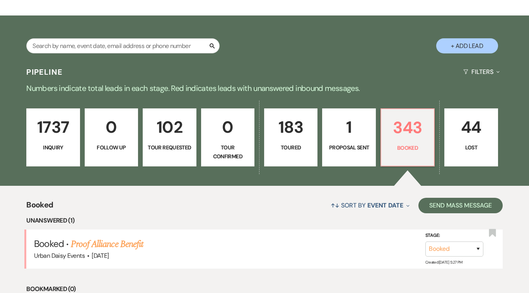
scroll to position [230, 0]
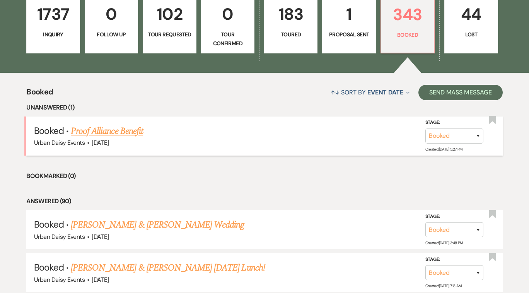
click at [131, 131] on link "Proof Alliance Benefit" at bounding box center [107, 131] width 72 height 14
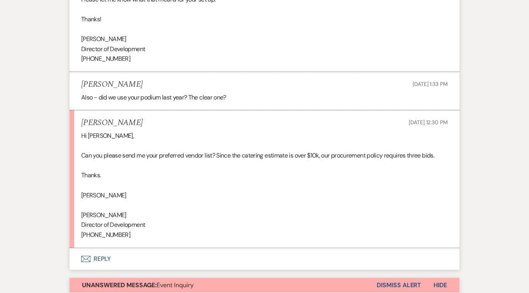
scroll to position [3485, 0]
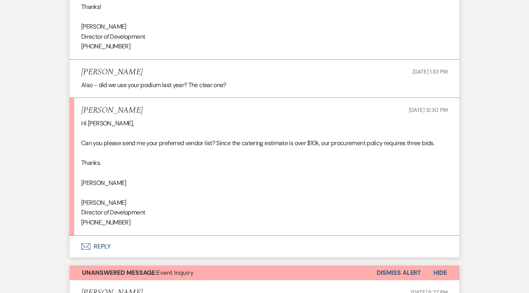
click at [101, 243] on button "Envelope Reply" at bounding box center [265, 246] width 390 height 22
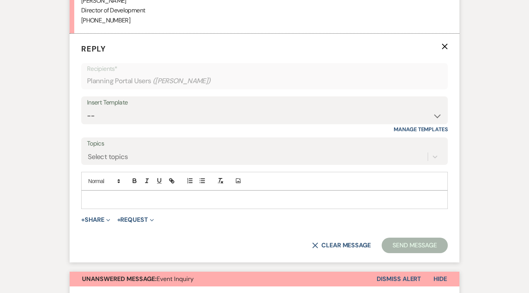
scroll to position [3687, 0]
click at [109, 218] on icon "Expand" at bounding box center [108, 220] width 4 height 4
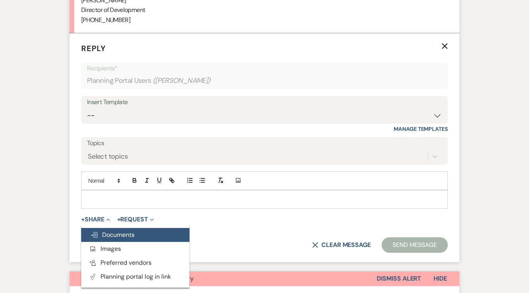
click at [109, 230] on span "Doc Upload Documents" at bounding box center [112, 234] width 44 height 8
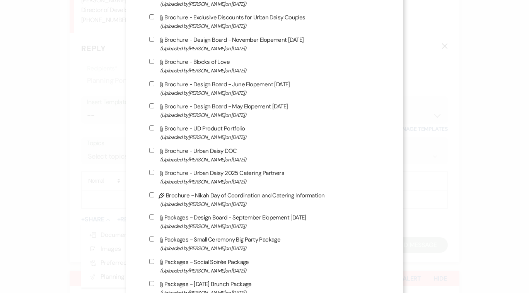
scroll to position [505, 0]
click at [154, 174] on input "Attach File Brochure - Urban Daisy 2025 Catering Partners (Uploaded by [PERSON_…" at bounding box center [151, 171] width 5 height 5
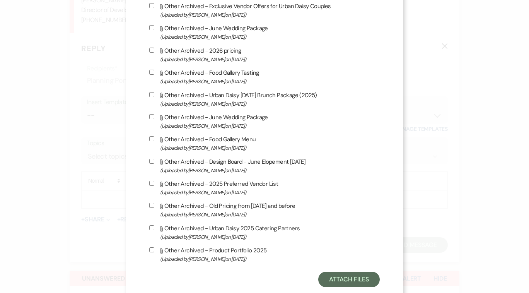
scroll to position [1284, 0]
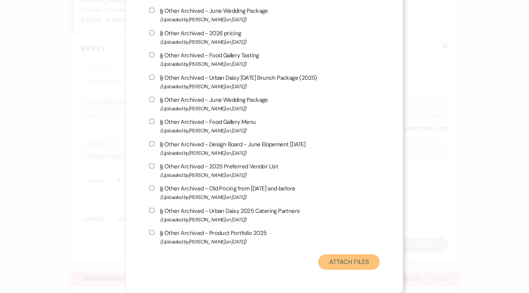
click at [337, 266] on button "Attach Files" at bounding box center [348, 261] width 61 height 15
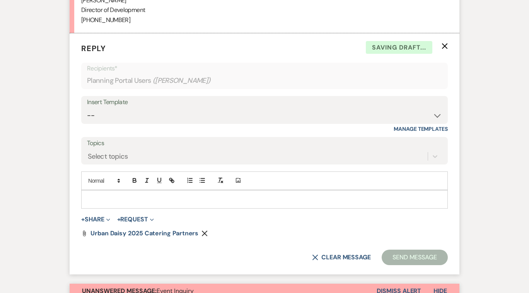
click at [103, 195] on p at bounding box center [264, 199] width 354 height 9
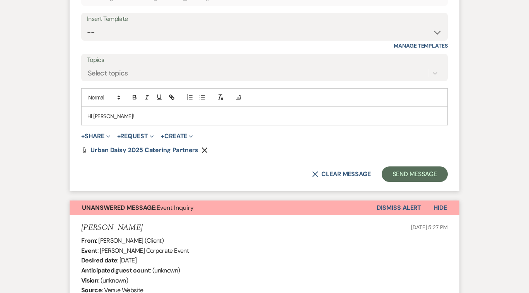
scroll to position [3773, 0]
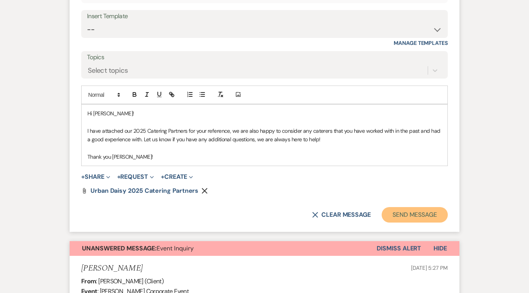
click at [400, 215] on button "Send Message" at bounding box center [415, 214] width 66 height 15
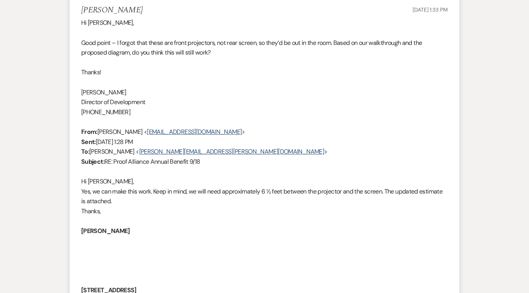
scroll to position [2992, 0]
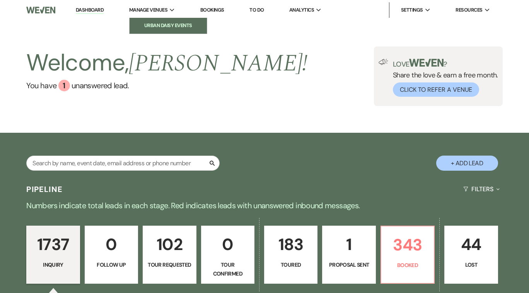
click at [162, 26] on li "Urban Daisy Events" at bounding box center [168, 26] width 70 height 8
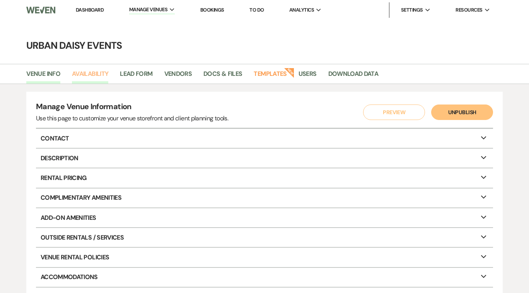
click at [96, 74] on link "Availability" at bounding box center [90, 76] width 36 height 15
select select "2"
select select "2026"
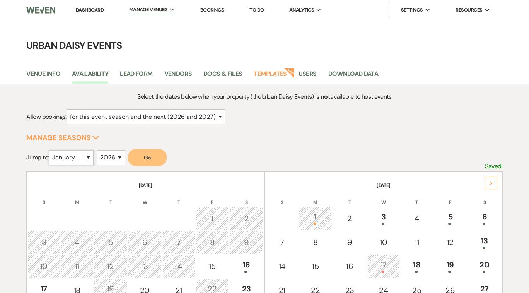
click at [90, 157] on select "January February March April May June July August September October November De…" at bounding box center [71, 157] width 45 height 15
select select "5"
click at [51, 150] on select "January February March April May June July August September October November De…" at bounding box center [71, 157] width 45 height 15
click at [147, 159] on button "Go" at bounding box center [147, 157] width 39 height 17
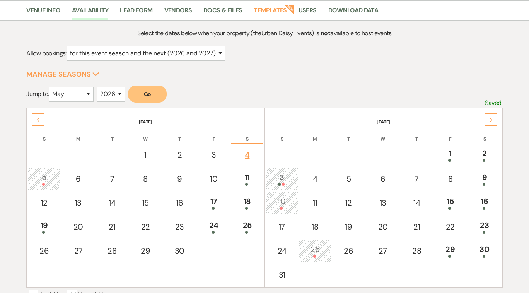
scroll to position [65, 0]
